Goal: Book appointment/travel/reservation

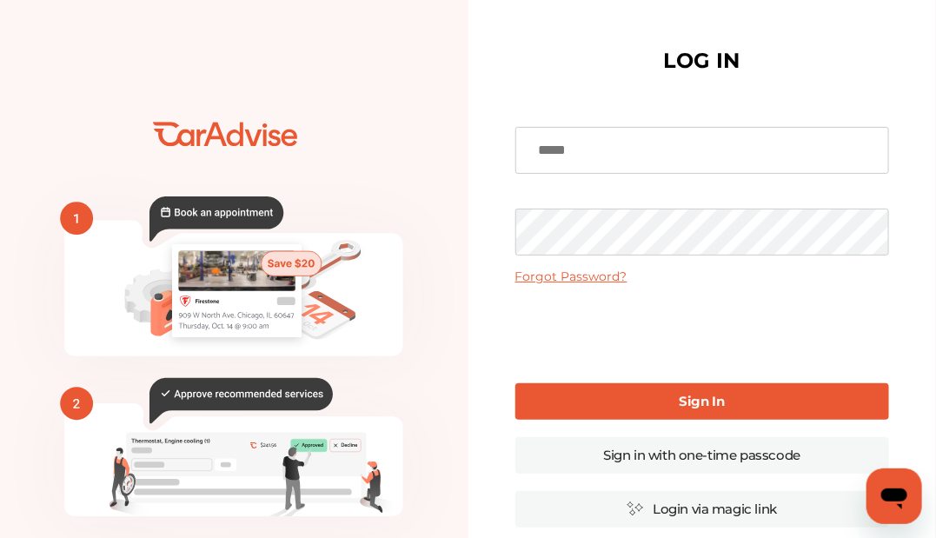
type input "**********"
click at [643, 386] on link "Sign In" at bounding box center [702, 401] width 374 height 36
click at [697, 395] on b "Sign In" at bounding box center [702, 401] width 45 height 17
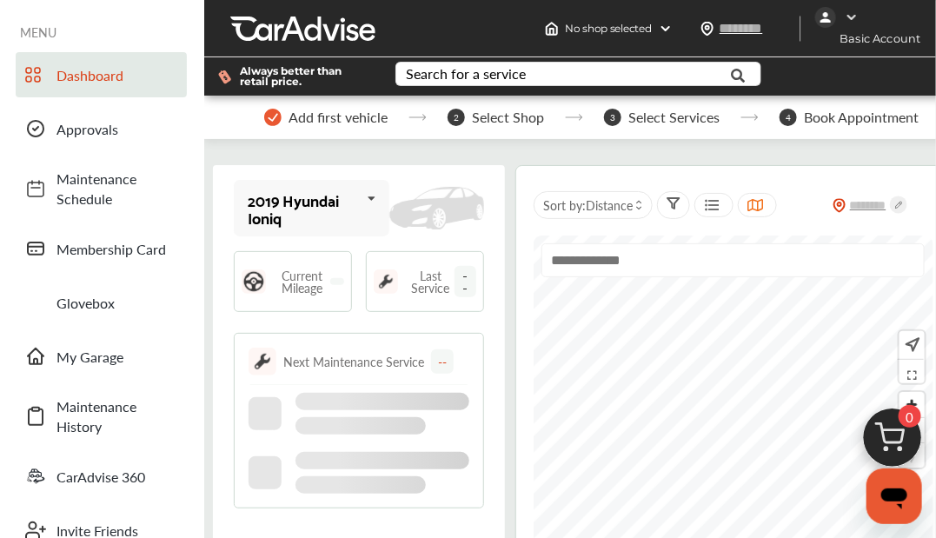
type input "*****"
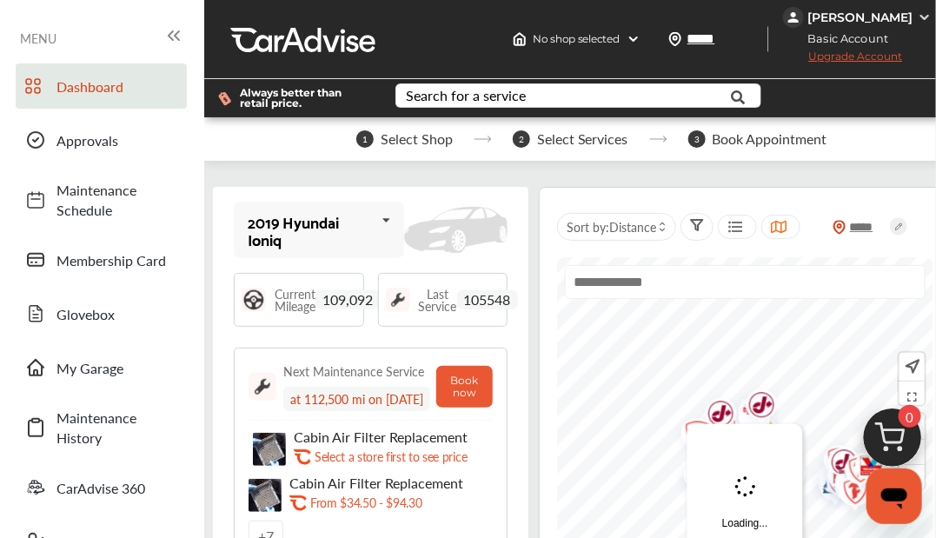
scroll to position [104, 0]
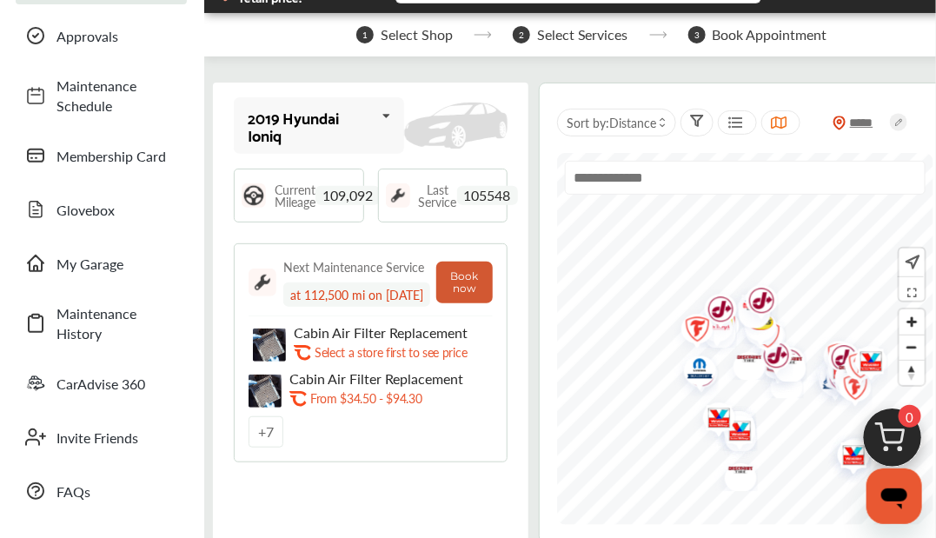
click at [493, 275] on button "Book now" at bounding box center [464, 283] width 56 height 42
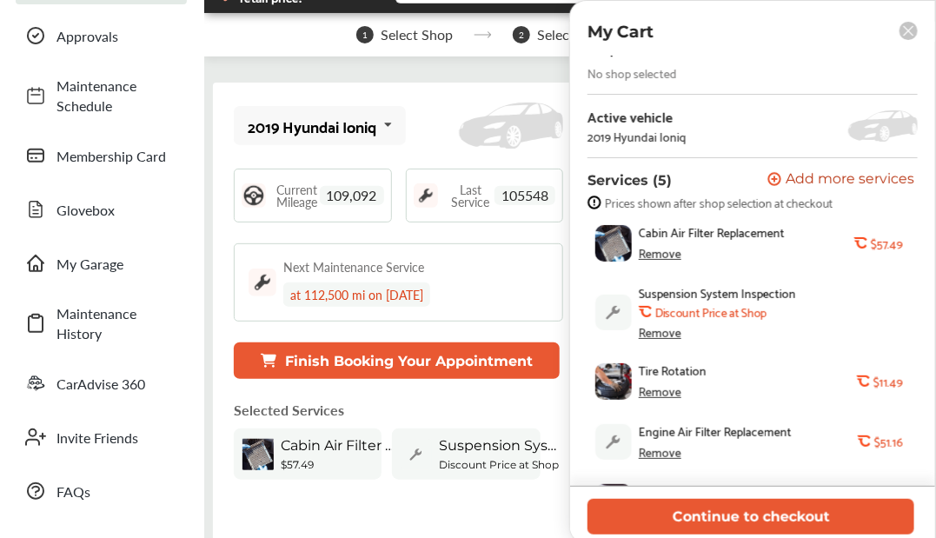
scroll to position [70, 0]
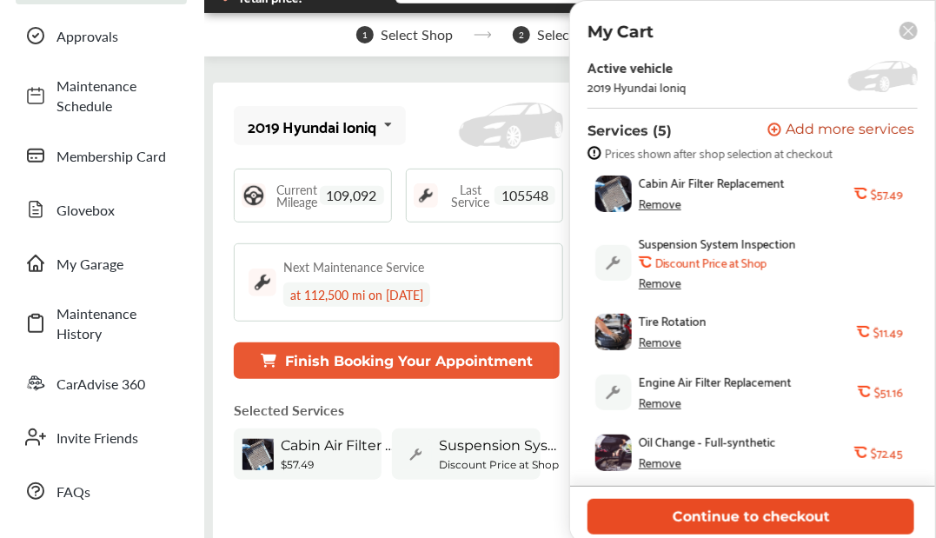
click at [736, 510] on button "Continue to checkout" at bounding box center [750, 517] width 327 height 36
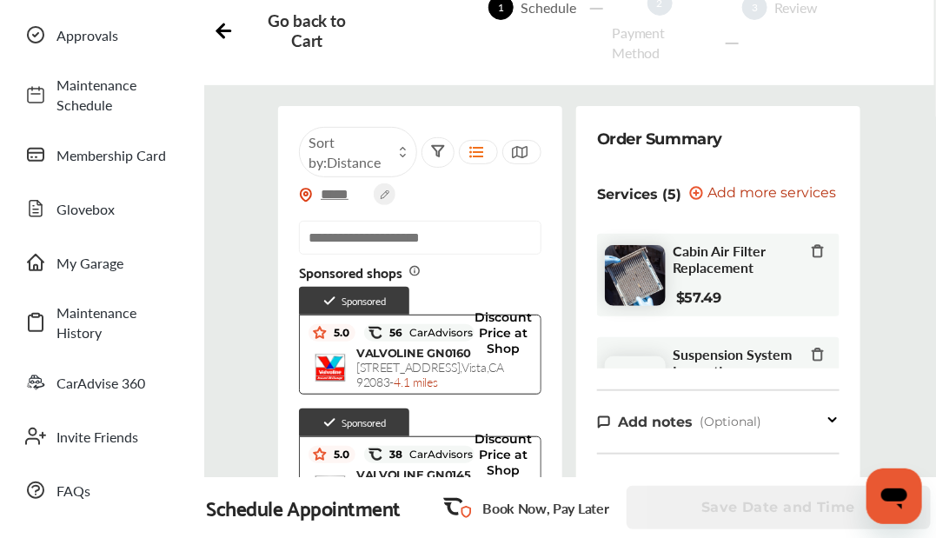
scroll to position [103, 0]
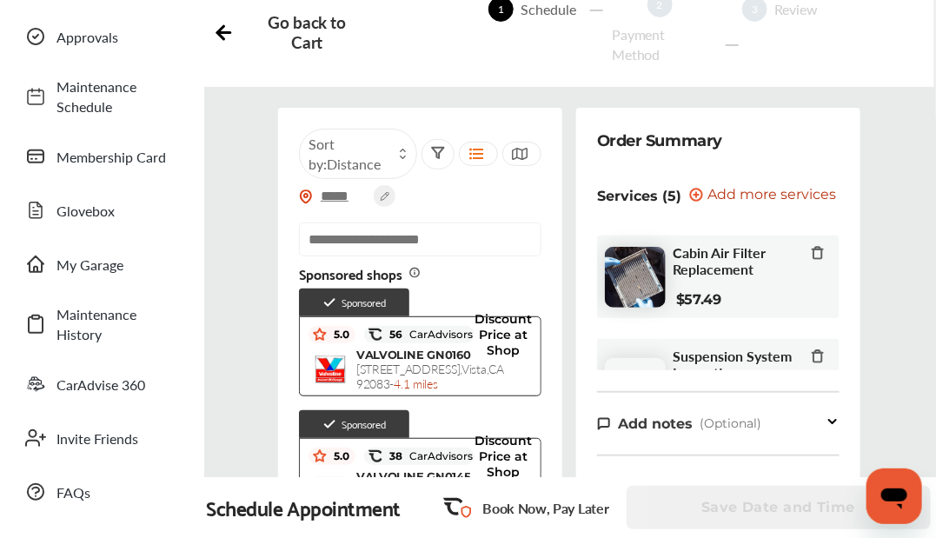
click at [386, 196] on circle at bounding box center [385, 196] width 22 height 22
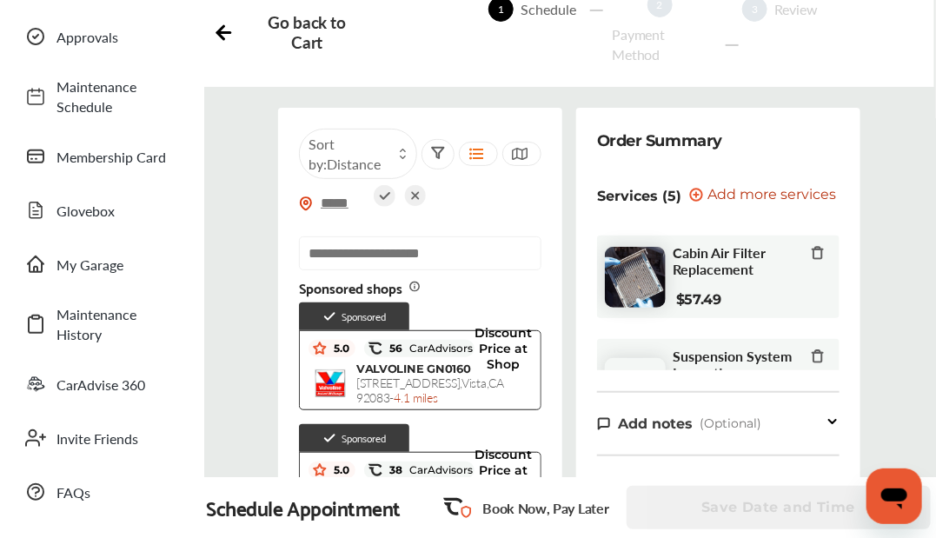
click at [414, 196] on icon at bounding box center [415, 195] width 21 height 21
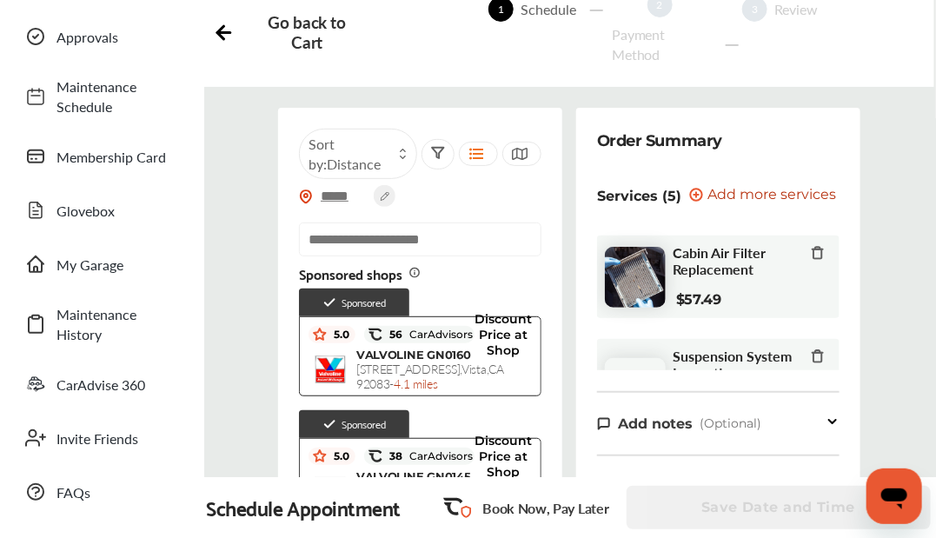
click at [308, 196] on img at bounding box center [306, 196] width 14 height 15
click at [380, 195] on circle at bounding box center [385, 196] width 22 height 22
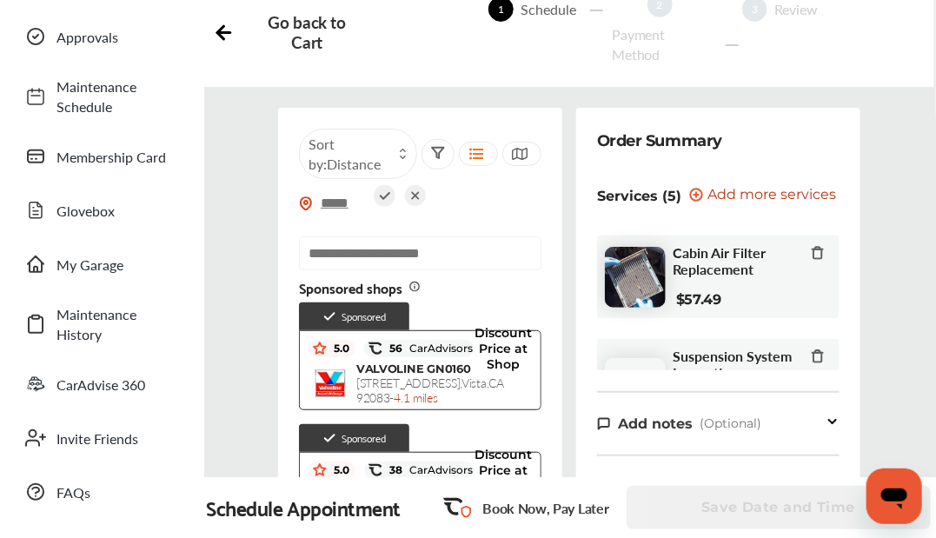
click at [340, 202] on input "*****" at bounding box center [343, 203] width 61 height 18
click at [304, 201] on img at bounding box center [306, 203] width 14 height 15
click at [347, 260] on input "text" at bounding box center [420, 253] width 242 height 34
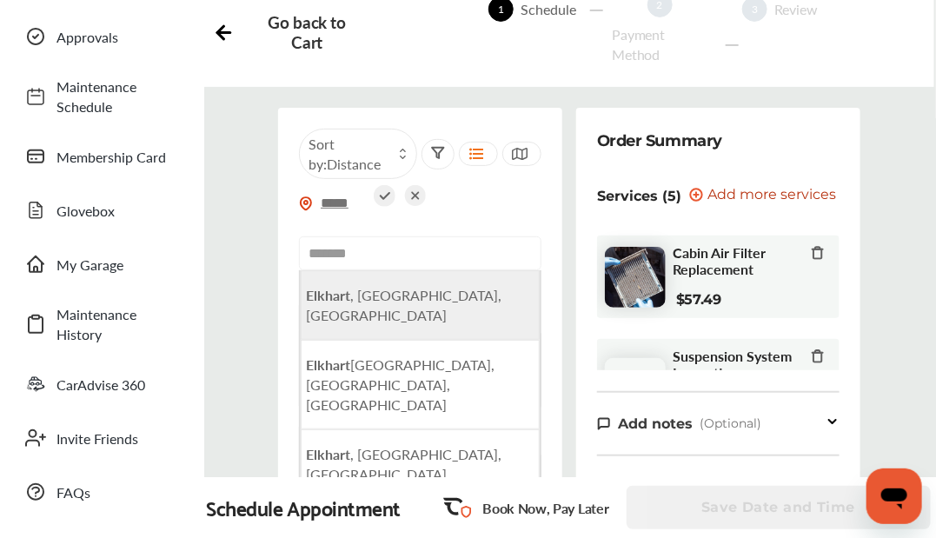
click at [367, 291] on span "Elkhart , [GEOGRAPHIC_DATA], [GEOGRAPHIC_DATA]" at bounding box center [404, 305] width 196 height 40
type input "**********"
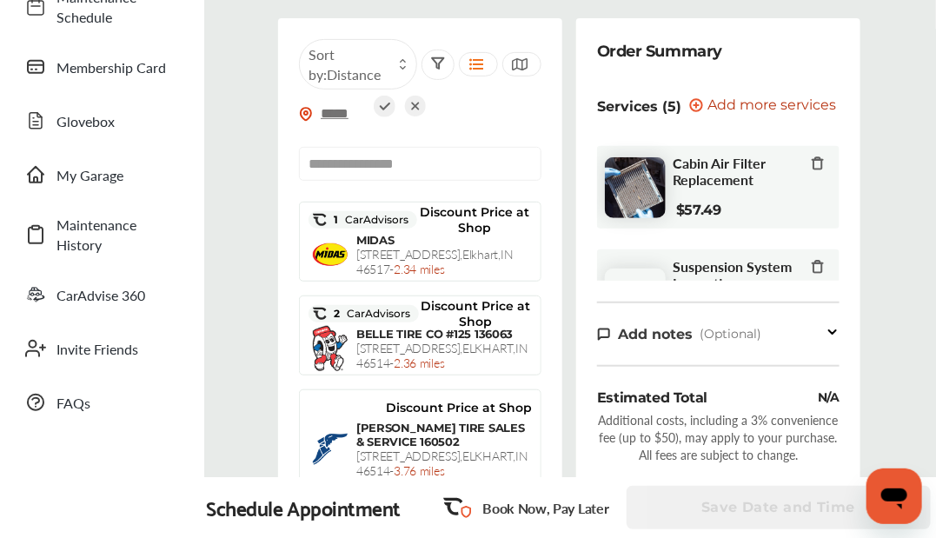
scroll to position [386, 0]
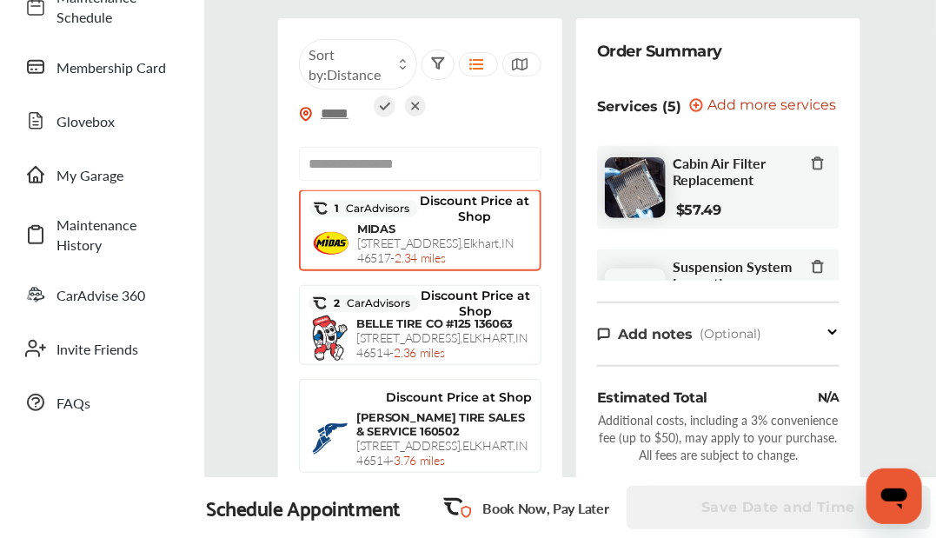
click at [435, 266] on span "[STREET_ADDRESS] - 2.34 miles" at bounding box center [435, 250] width 157 height 32
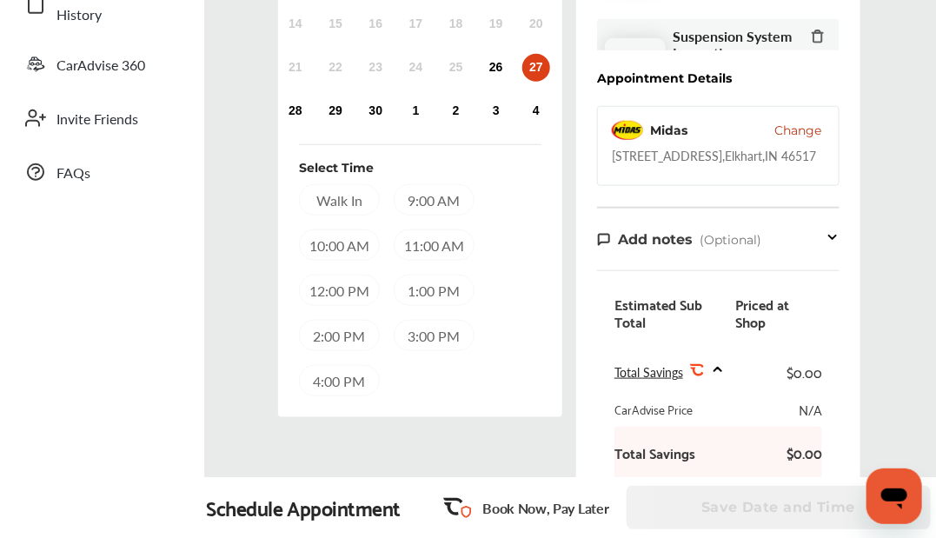
scroll to position [421, 0]
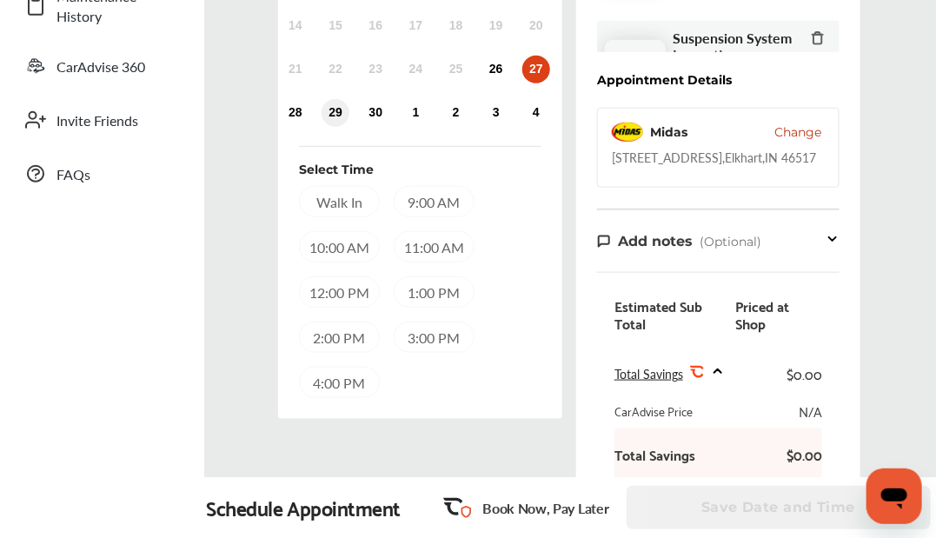
click at [337, 111] on div "29" at bounding box center [336, 113] width 28 height 28
click at [327, 247] on div "10:00 AM" at bounding box center [339, 246] width 81 height 31
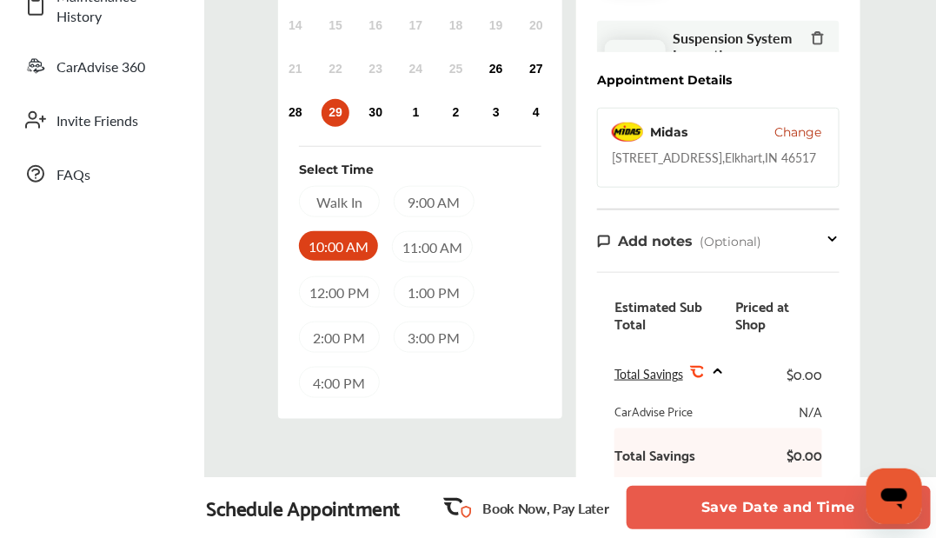
click at [348, 337] on div "2:00 PM" at bounding box center [339, 337] width 81 height 31
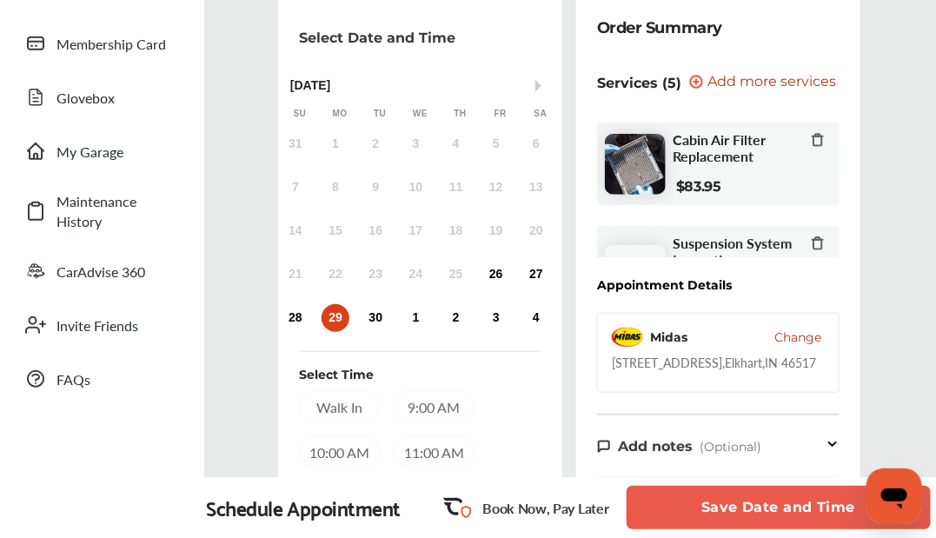
scroll to position [218, 0]
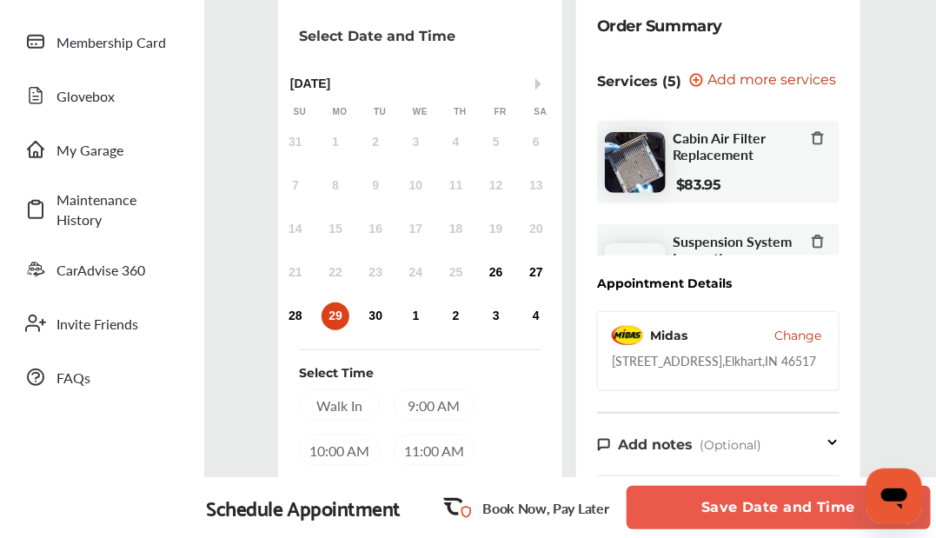
click at [767, 89] on span "Add more services" at bounding box center [771, 81] width 129 height 17
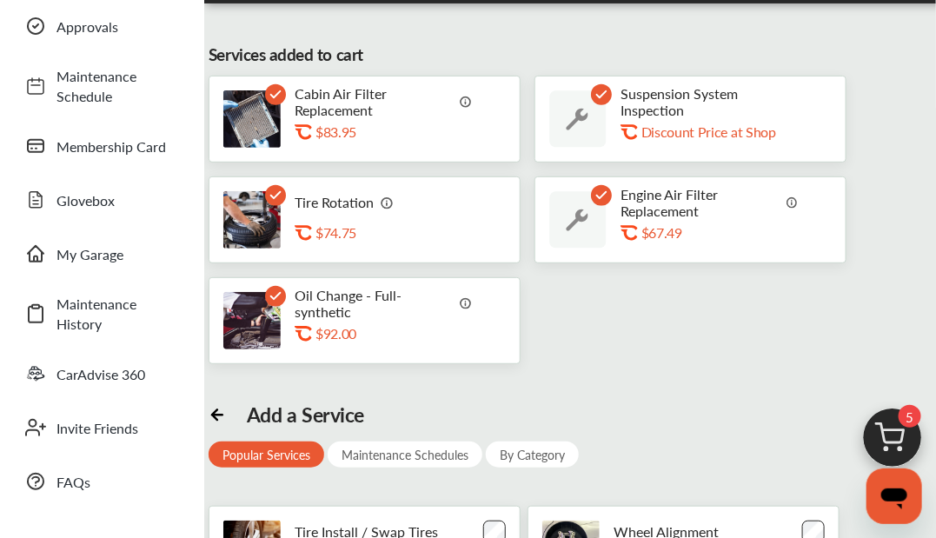
scroll to position [121, 0]
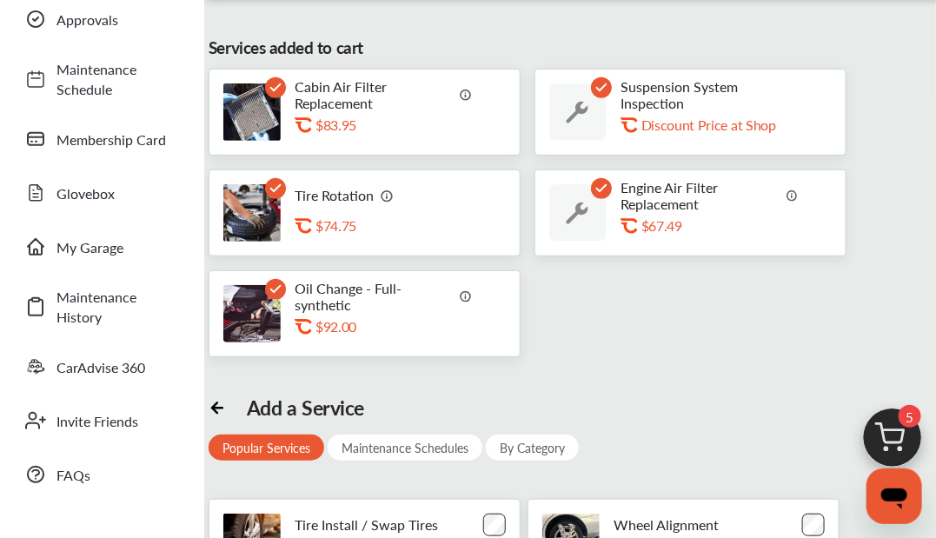
click at [889, 434] on img at bounding box center [892, 442] width 83 height 83
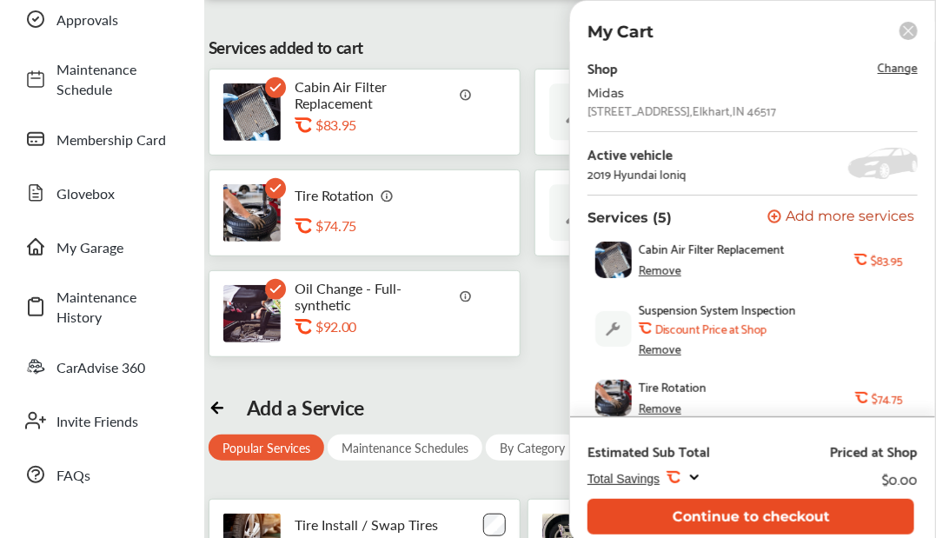
click at [823, 511] on button "Continue to checkout" at bounding box center [750, 517] width 327 height 36
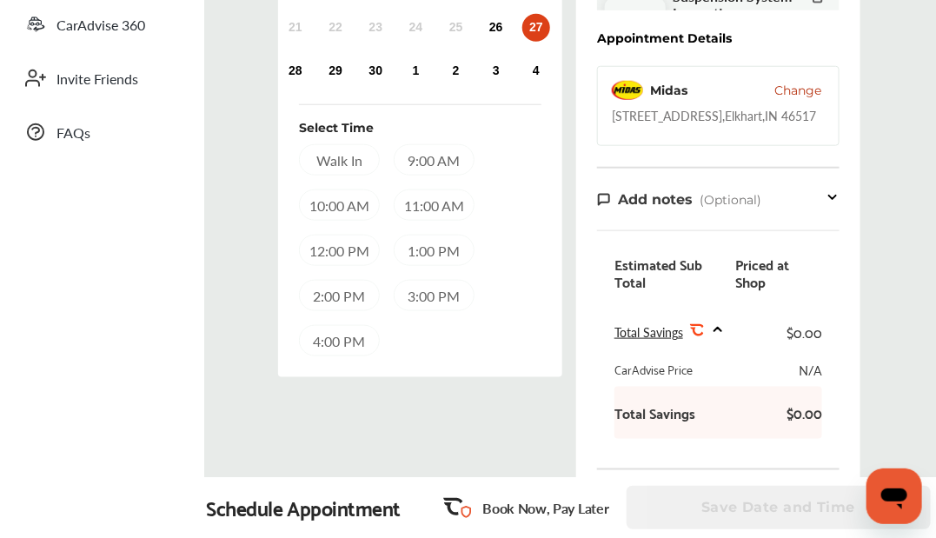
scroll to position [462, 0]
click at [333, 72] on div "29" at bounding box center [336, 72] width 28 height 28
click at [333, 290] on div "2:00 PM" at bounding box center [339, 296] width 81 height 31
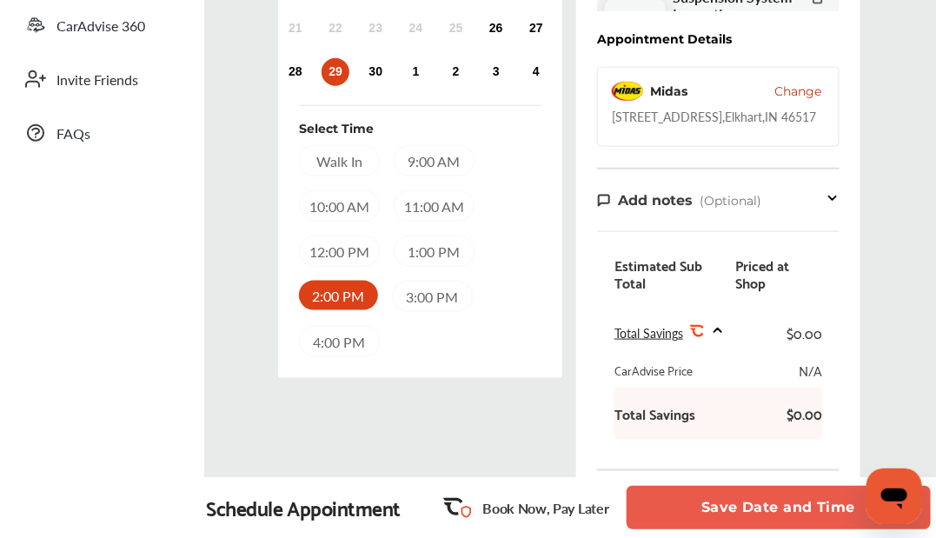
click at [764, 509] on button "Save Date and Time" at bounding box center [778, 507] width 304 height 43
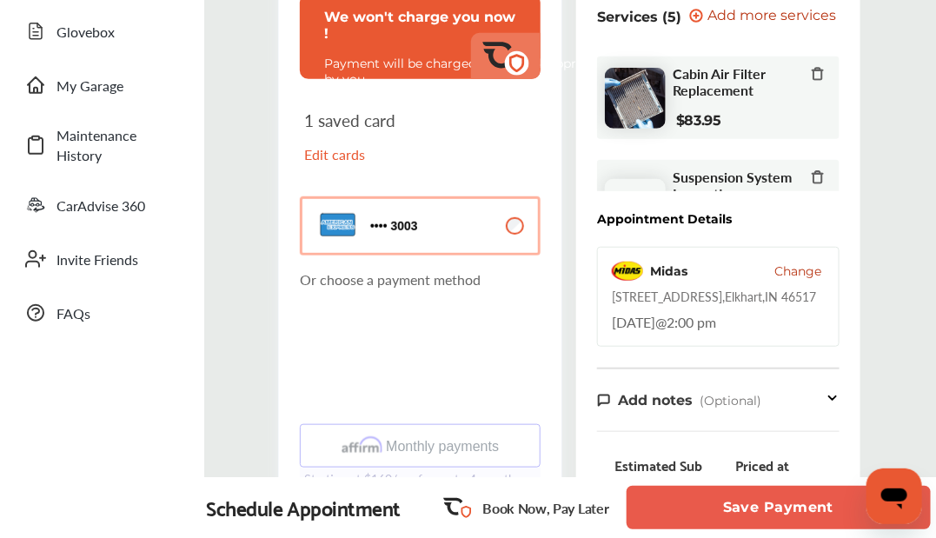
scroll to position [288, 0]
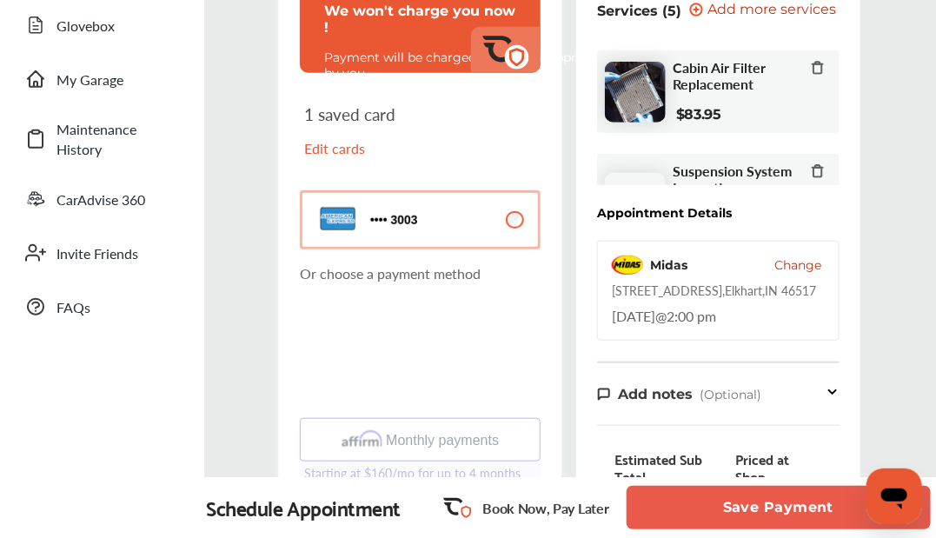
click at [772, 505] on button "Save Payment" at bounding box center [778, 507] width 304 height 43
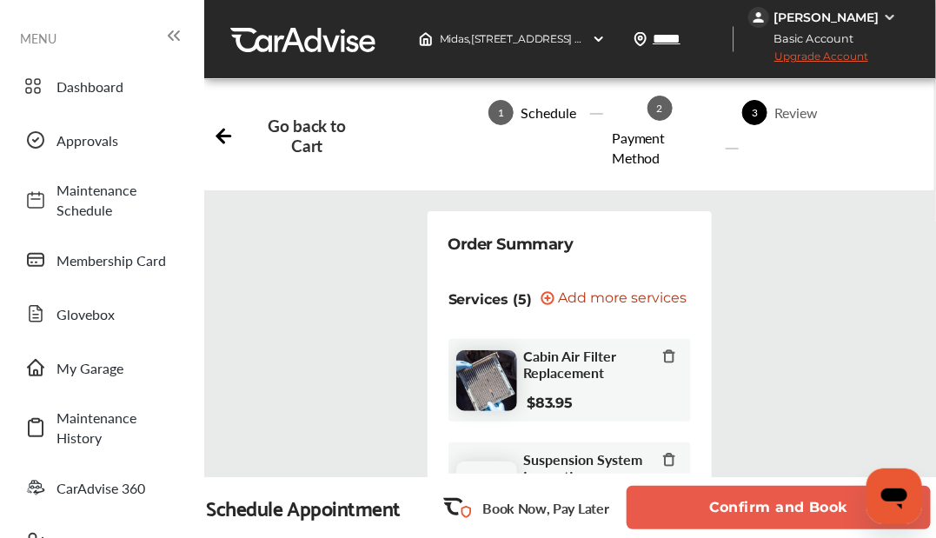
click at [772, 505] on button "Confirm and Book" at bounding box center [778, 507] width 304 height 43
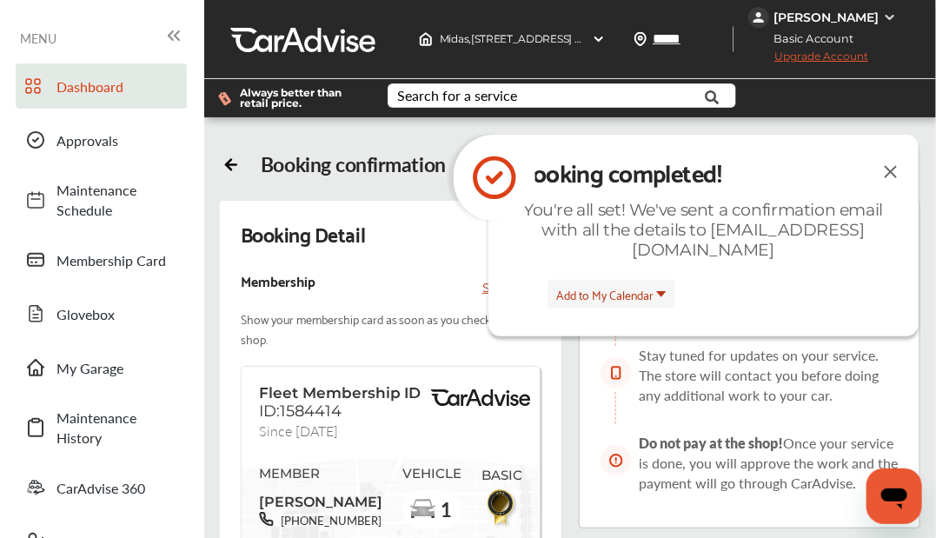
click at [115, 84] on span "Dashboard" at bounding box center [117, 86] width 122 height 20
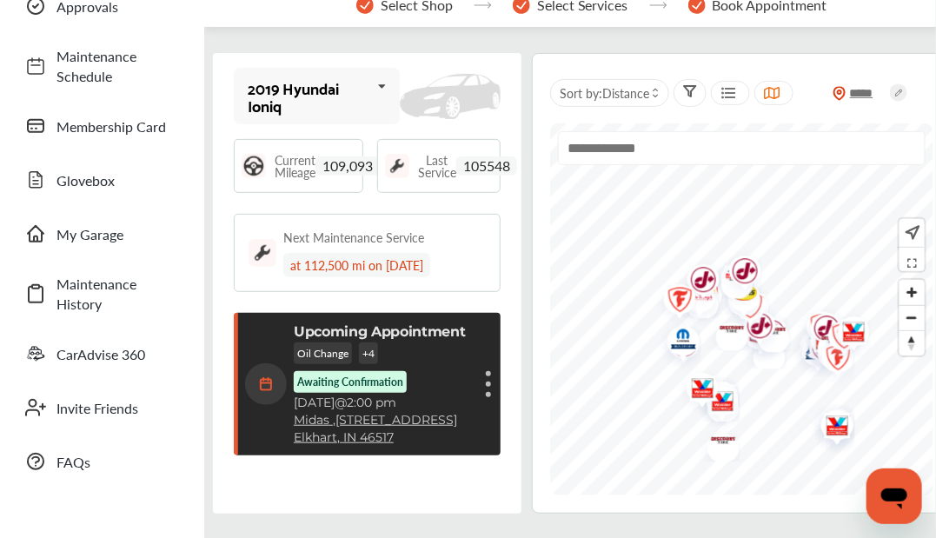
scroll to position [133, 0]
